Goal: Task Accomplishment & Management: Use online tool/utility

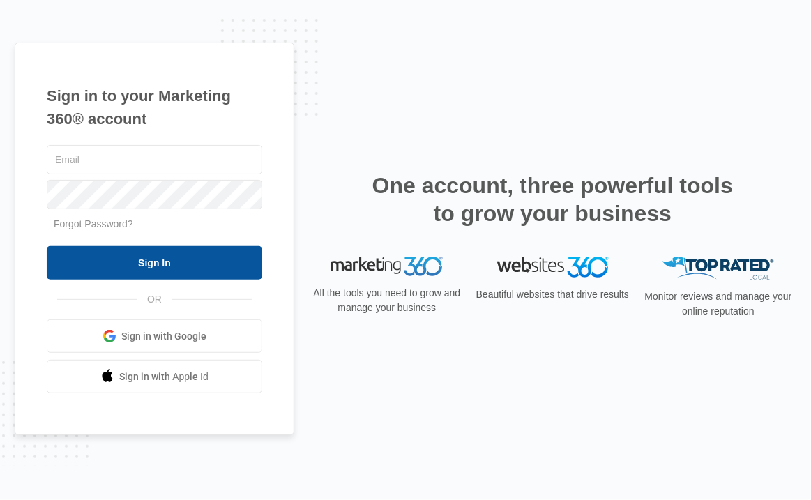
type input "[EMAIL_ADDRESS][DOMAIN_NAME]"
click at [172, 267] on input "Sign In" at bounding box center [155, 262] width 216 height 33
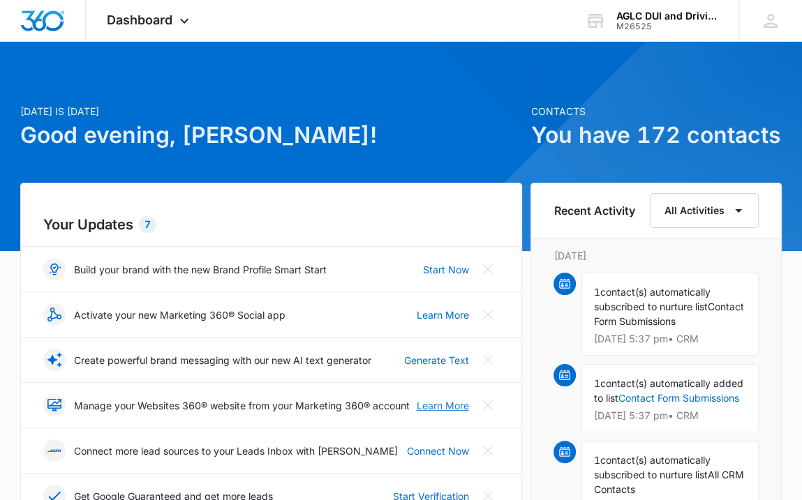
click at [434, 409] on link "Learn More" at bounding box center [442, 405] width 52 height 15
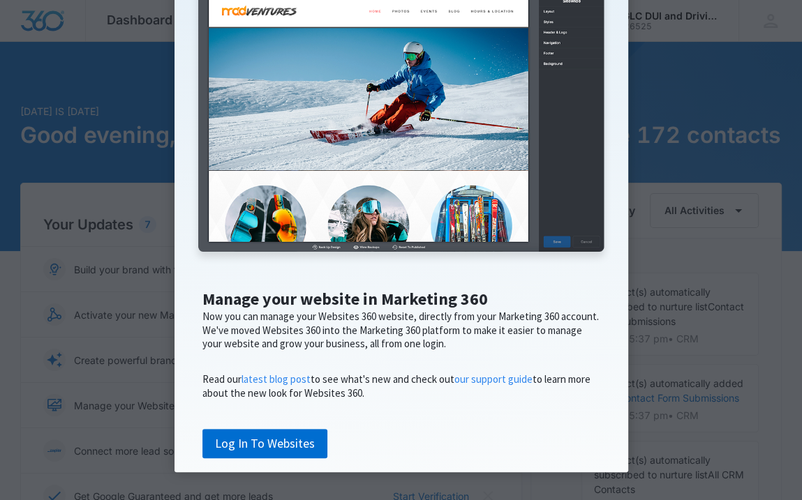
scroll to position [216, 0]
click at [244, 431] on link "Log In To Websites" at bounding box center [264, 443] width 125 height 29
